Goal: Find specific page/section: Find specific page/section

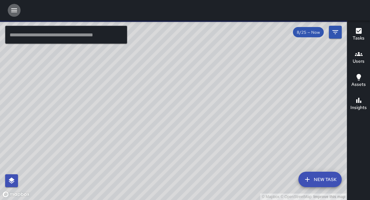
click at [14, 12] on icon "button" at bounding box center [14, 10] width 8 height 8
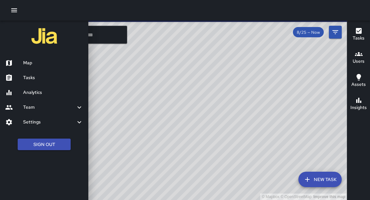
click at [32, 67] on link "Map" at bounding box center [44, 63] width 88 height 15
click at [106, 38] on div at bounding box center [185, 100] width 370 height 200
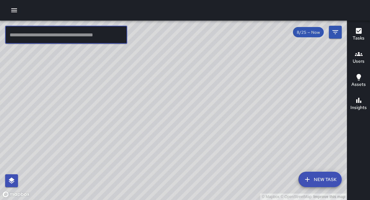
click at [106, 38] on input "text" at bounding box center [66, 35] width 122 height 18
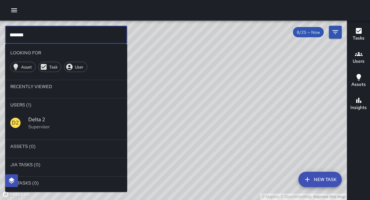
type input "*******"
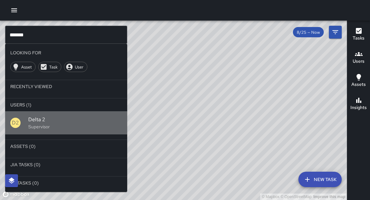
click at [36, 124] on p "Supervisor" at bounding box center [75, 126] width 94 height 6
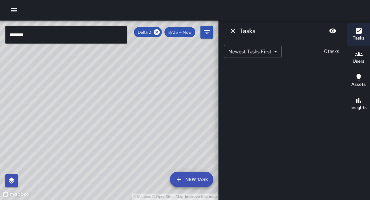
click at [179, 118] on div "© Mapbox © OpenStreetMap Improve this map" at bounding box center [109, 110] width 218 height 179
